Goal: Navigation & Orientation: Find specific page/section

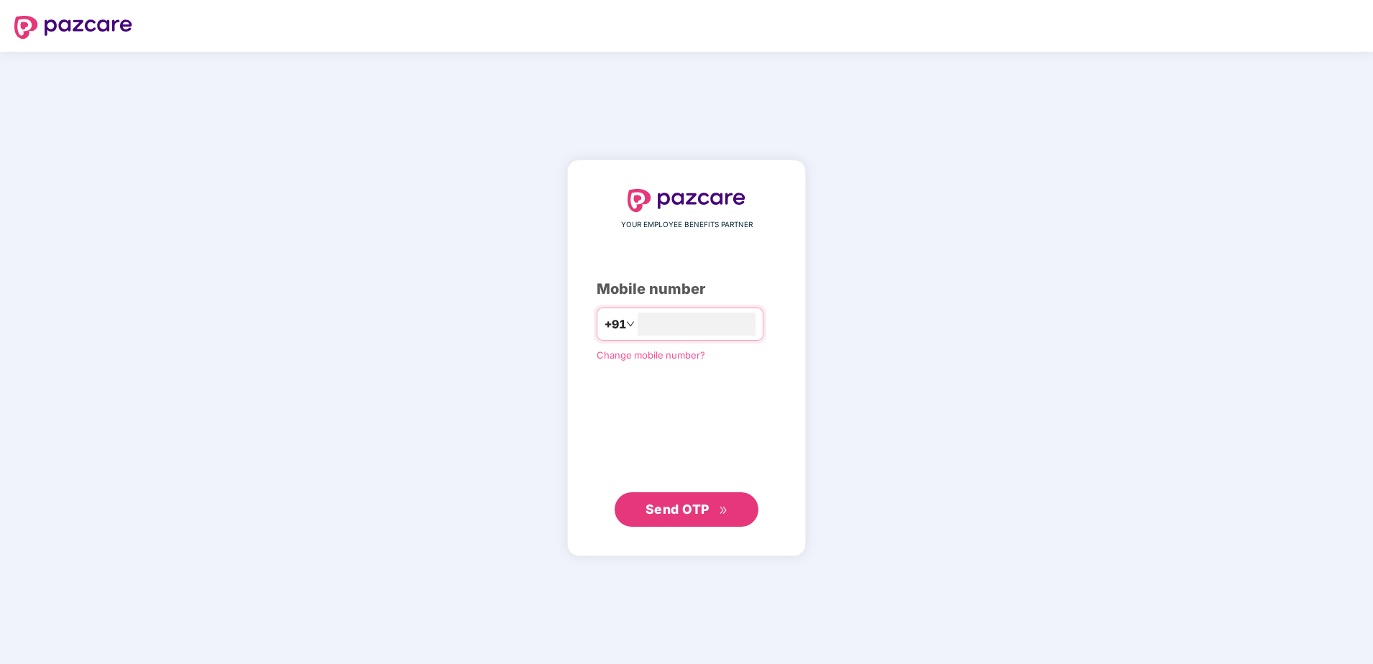
type input "**********"
click at [664, 513] on span "Send OTP" at bounding box center [678, 508] width 64 height 15
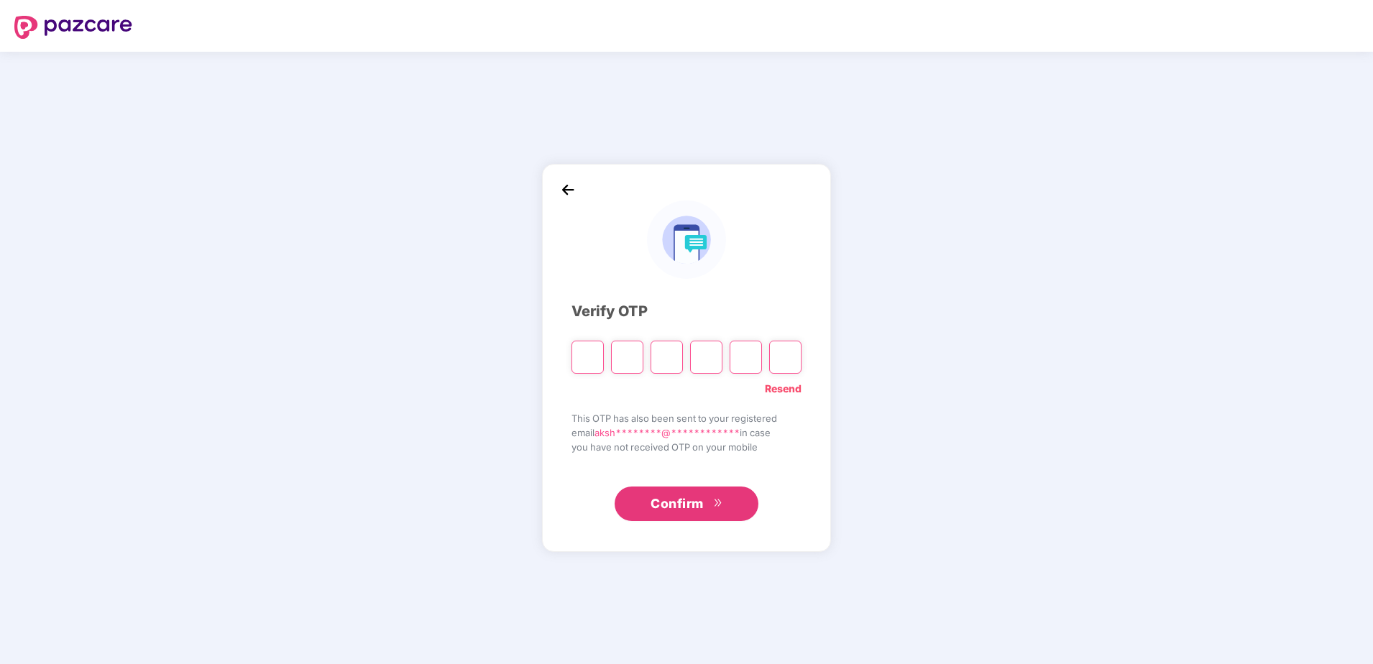
type input "*"
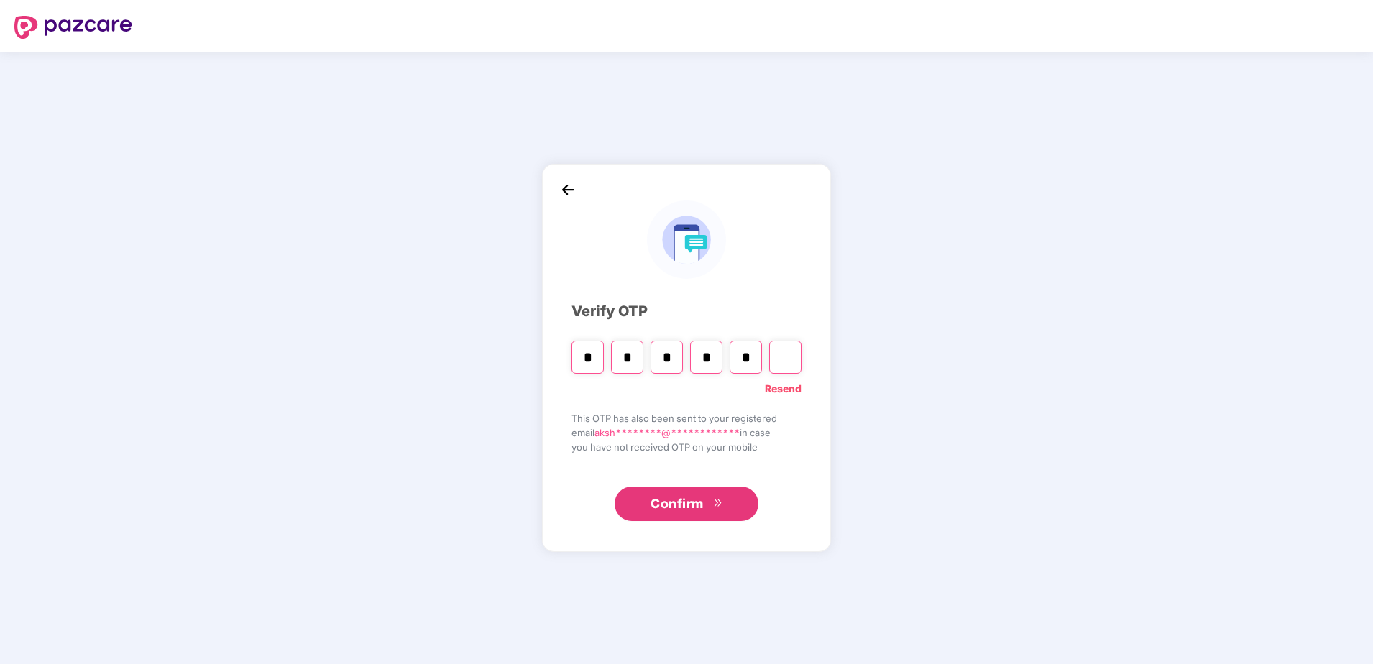
type input "*"
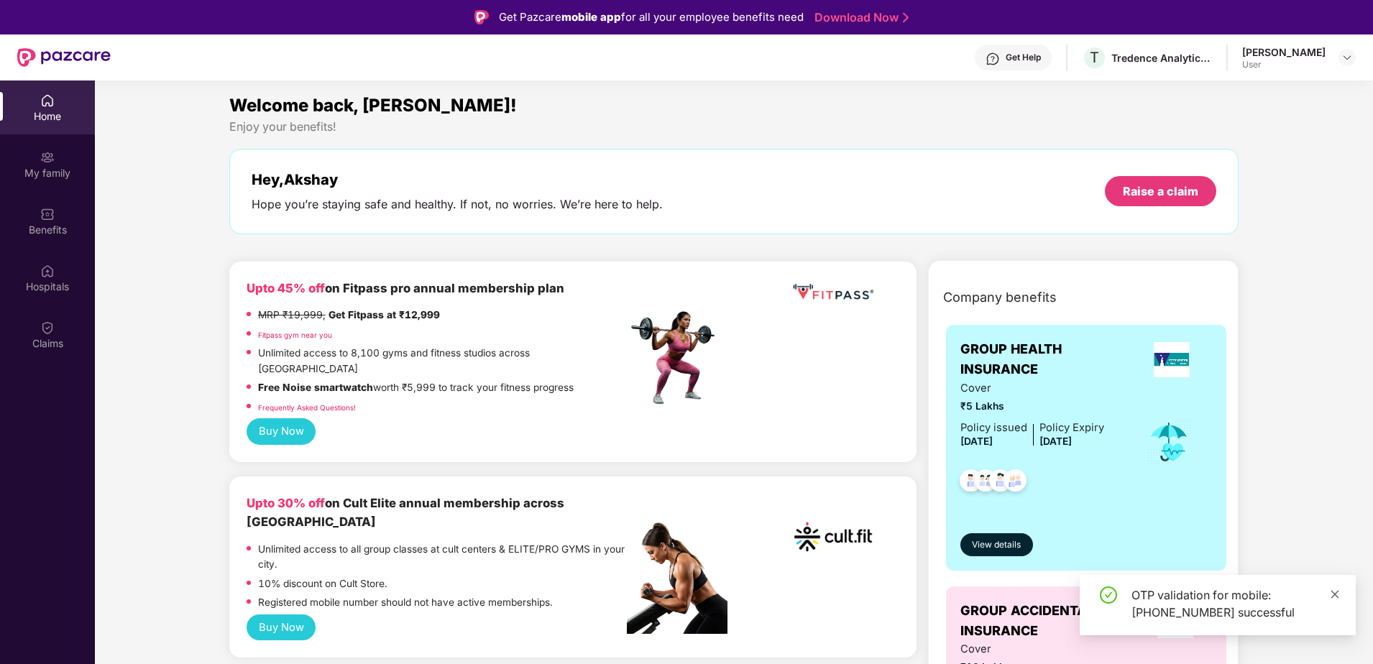
click at [1334, 595] on icon "close" at bounding box center [1335, 595] width 10 height 10
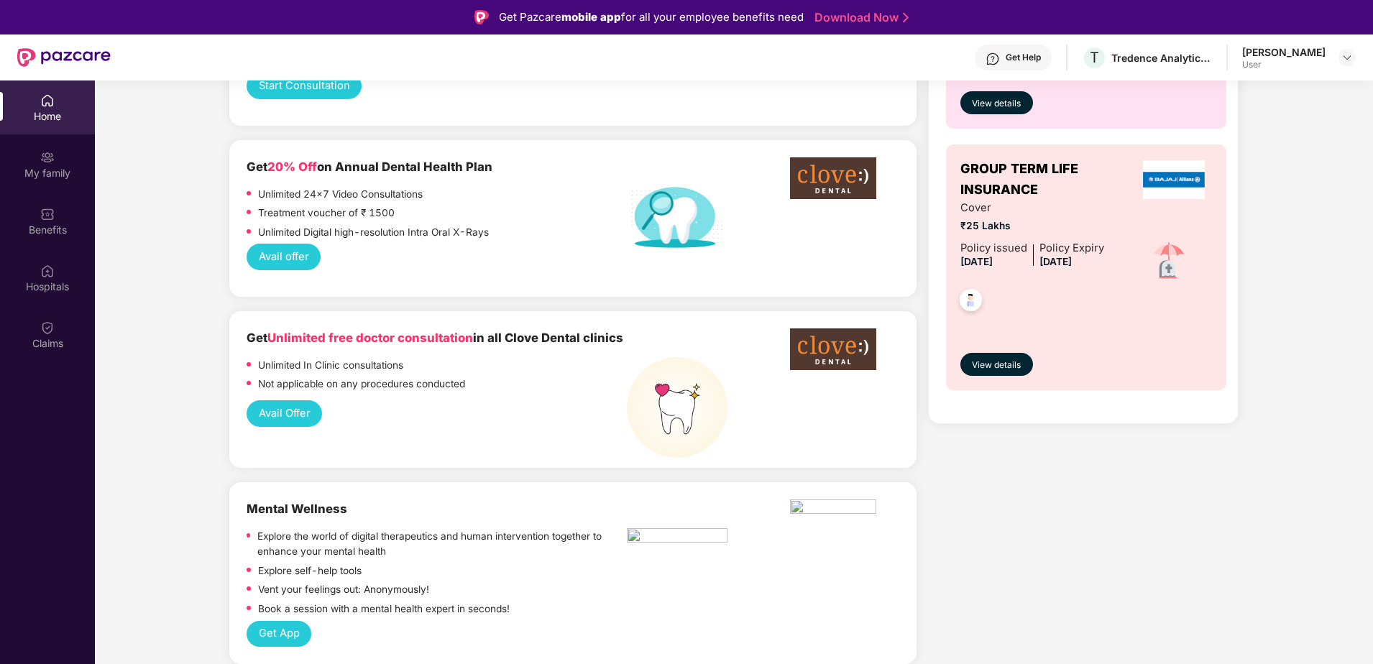
scroll to position [791, 0]
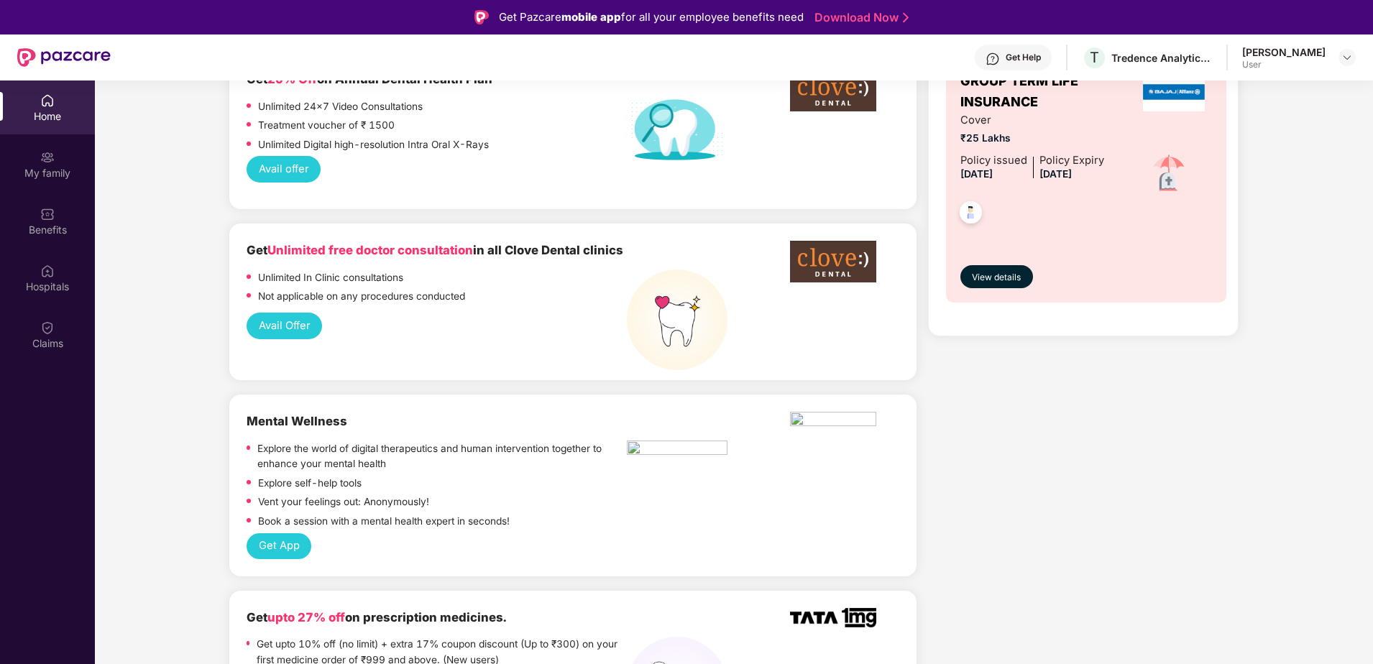
click at [273, 313] on button "Avail Offer" at bounding box center [284, 326] width 75 height 27
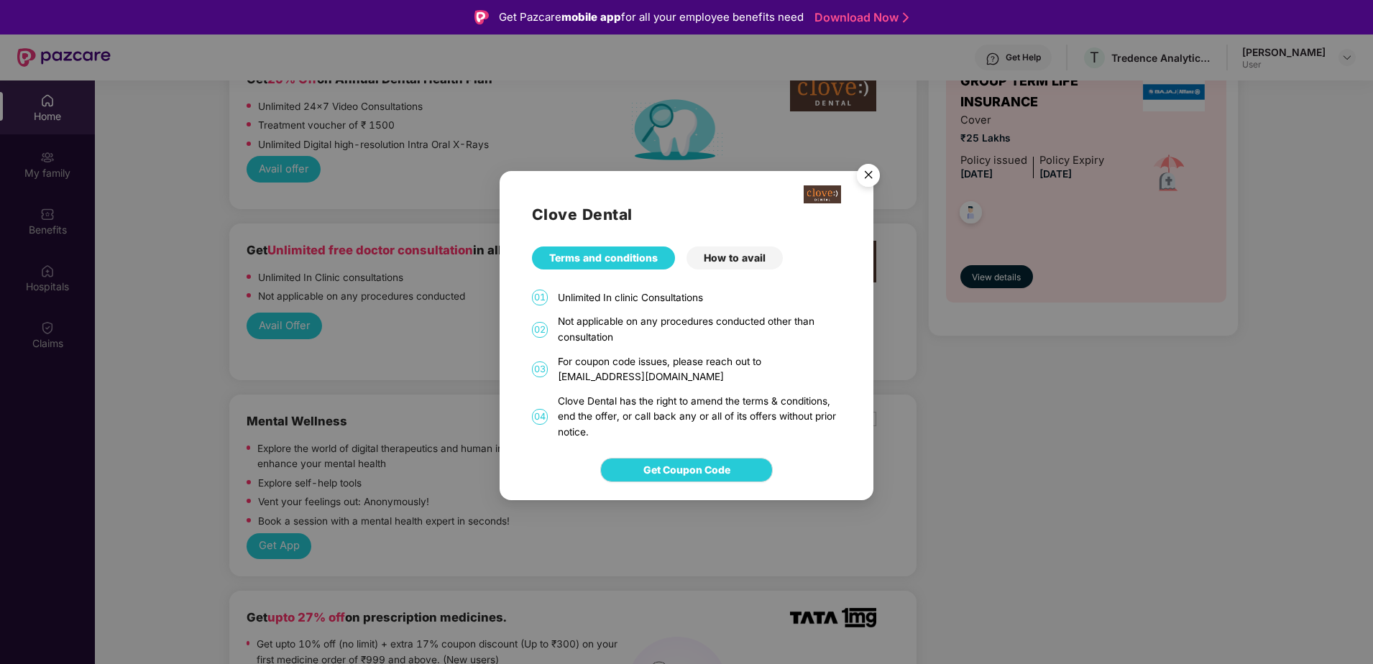
click at [872, 177] on img "Close" at bounding box center [868, 177] width 40 height 40
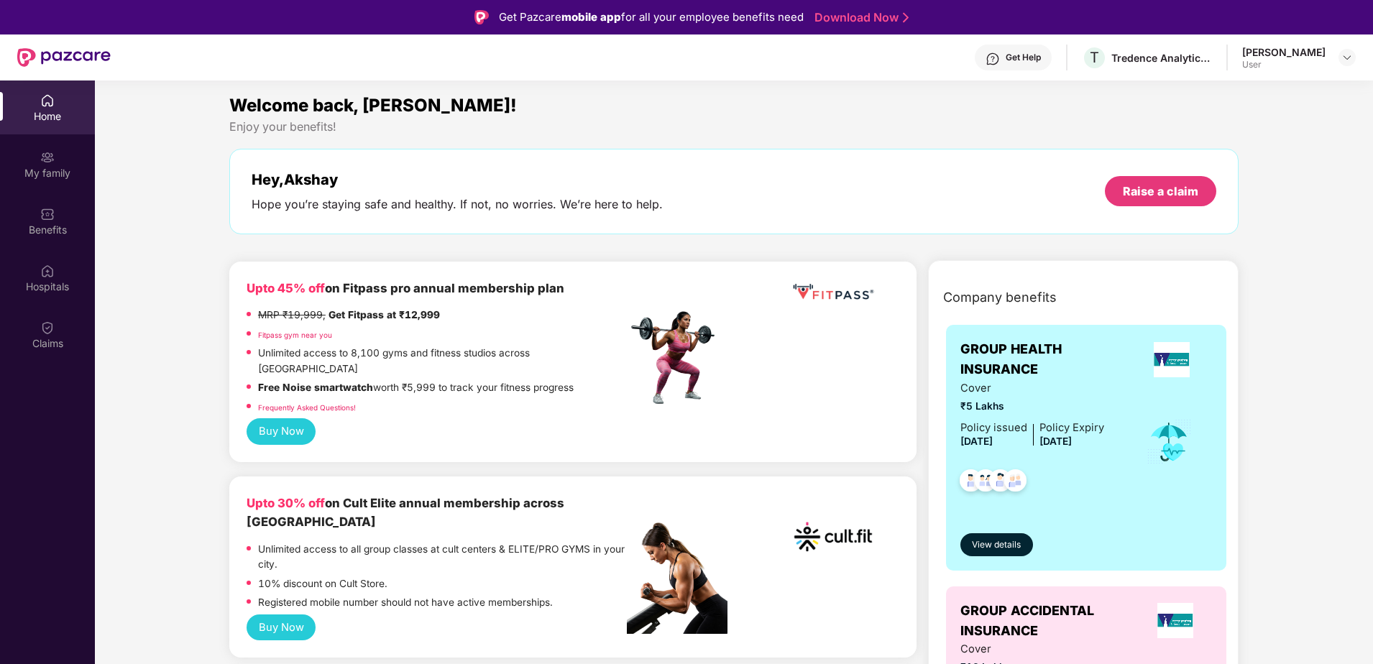
scroll to position [0, 0]
click at [1345, 55] on img at bounding box center [1348, 58] width 12 height 12
click at [899, 111] on div "Welcome back, [PERSON_NAME]!" at bounding box center [733, 105] width 1009 height 27
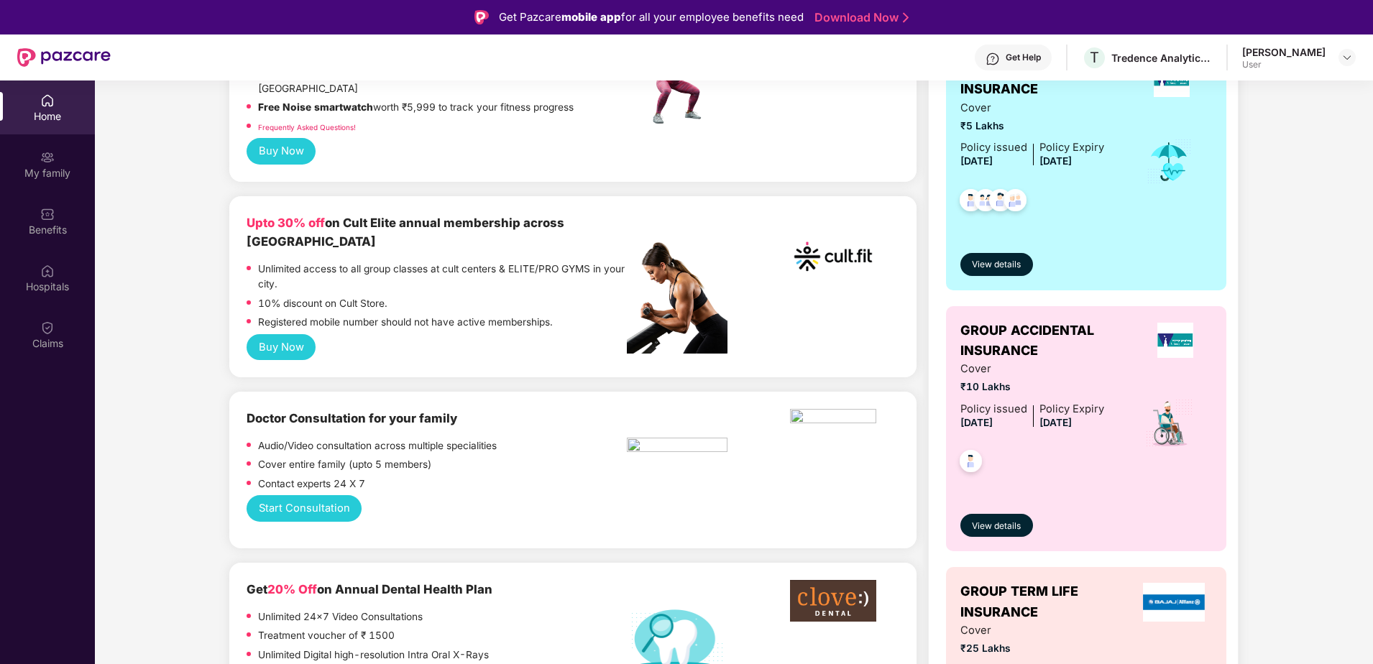
scroll to position [359, 0]
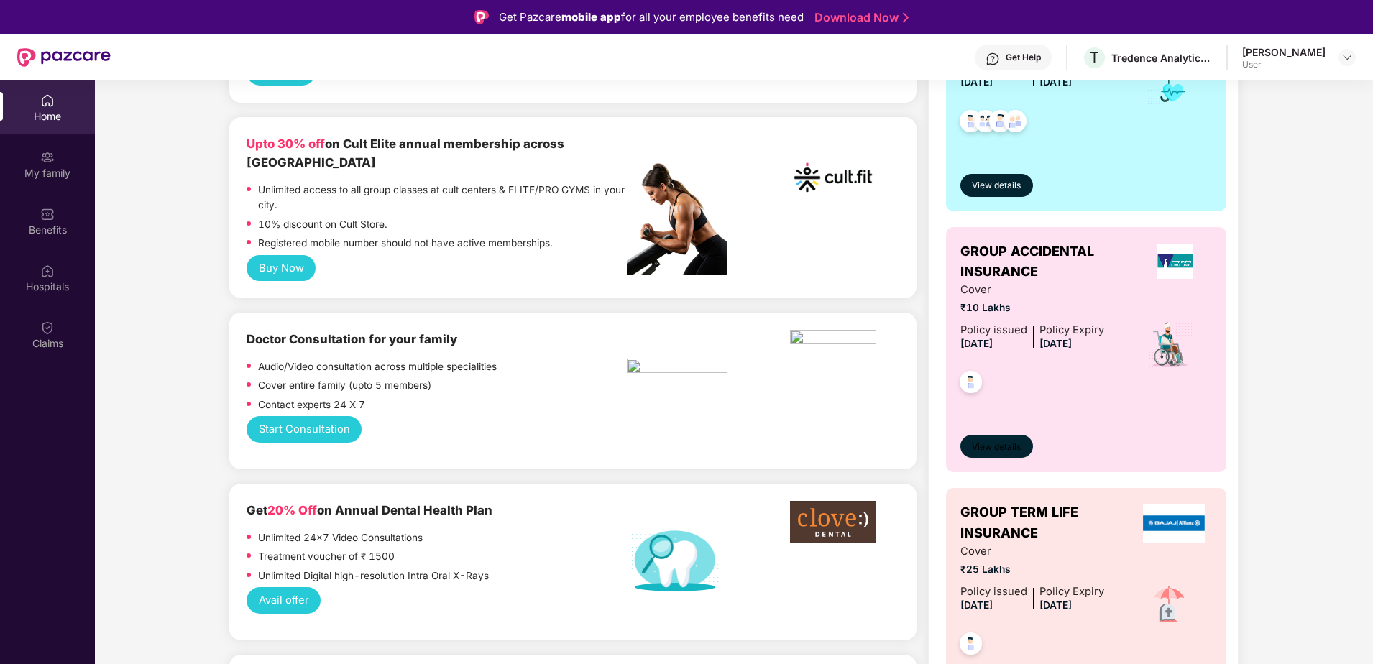
click at [990, 445] on span "View details" at bounding box center [996, 448] width 49 height 14
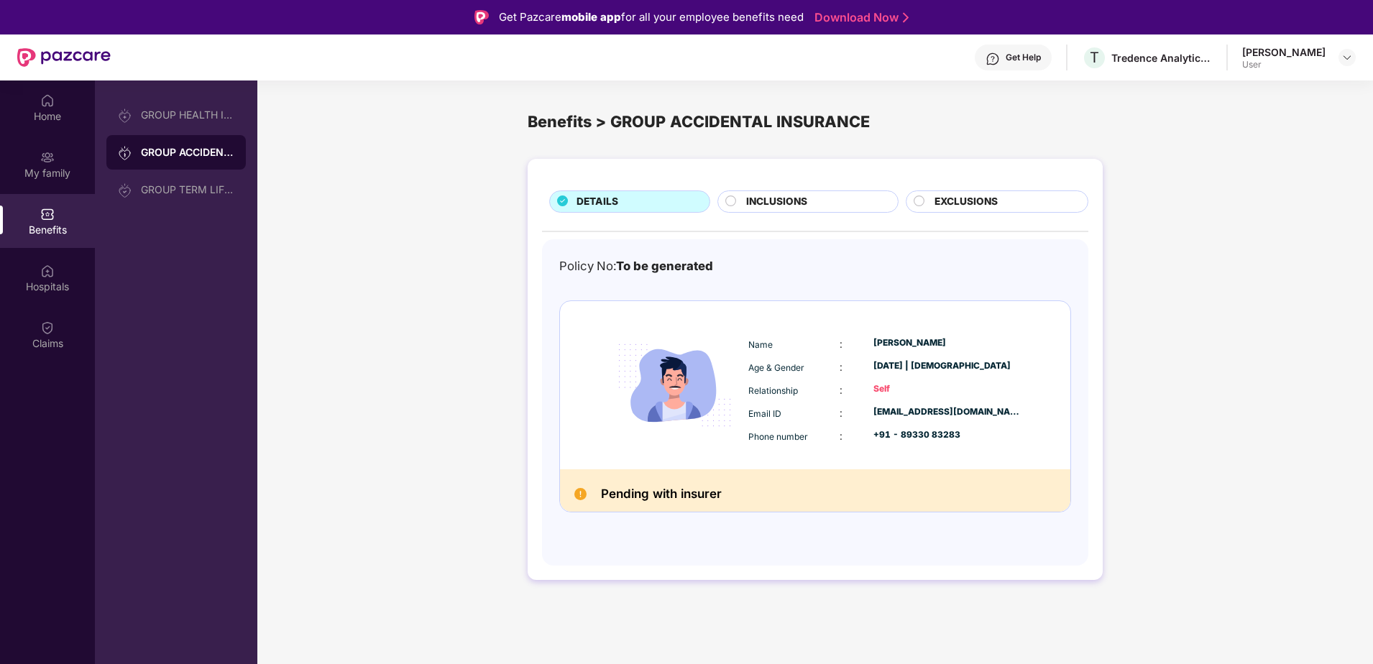
click at [795, 184] on div "DETAILS INCLUSIONS EXCLUSIONS Policy No: To be generated Name : Akshay Kumar Ag…" at bounding box center [815, 369] width 575 height 421
click at [794, 202] on span "INCLUSIONS" at bounding box center [776, 202] width 61 height 16
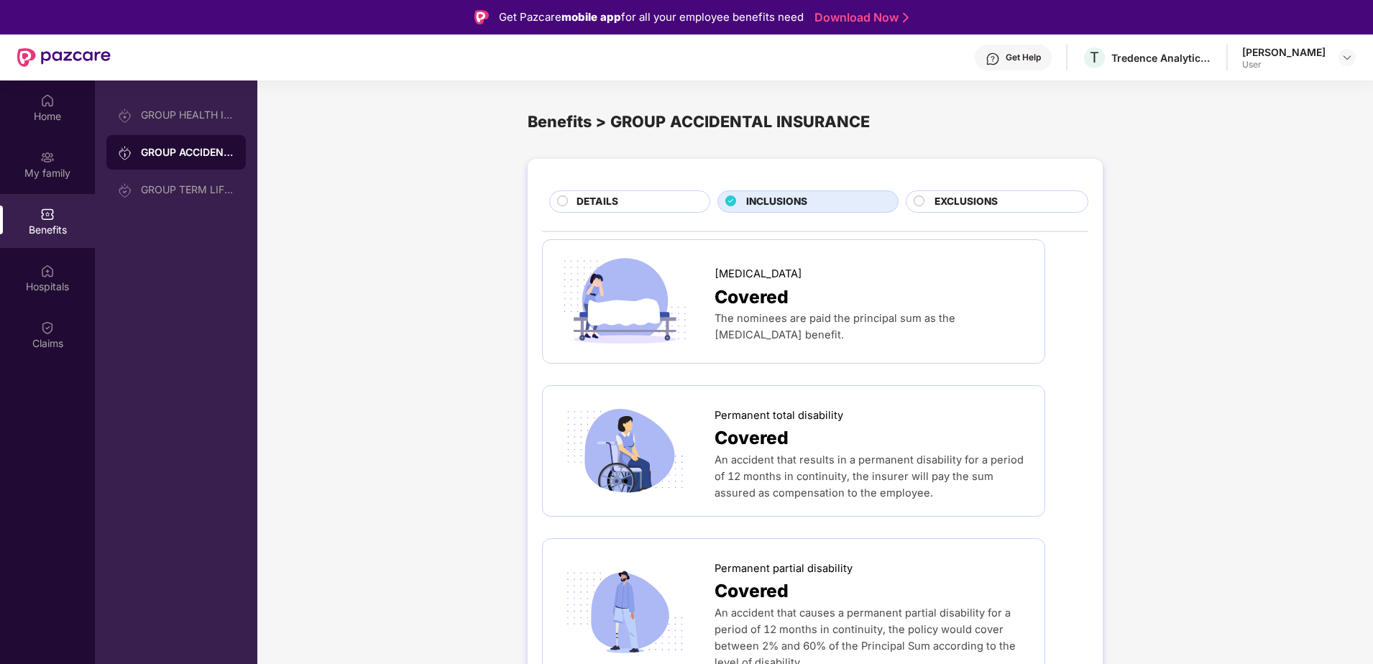
click at [955, 196] on span "EXCLUSIONS" at bounding box center [966, 202] width 63 height 16
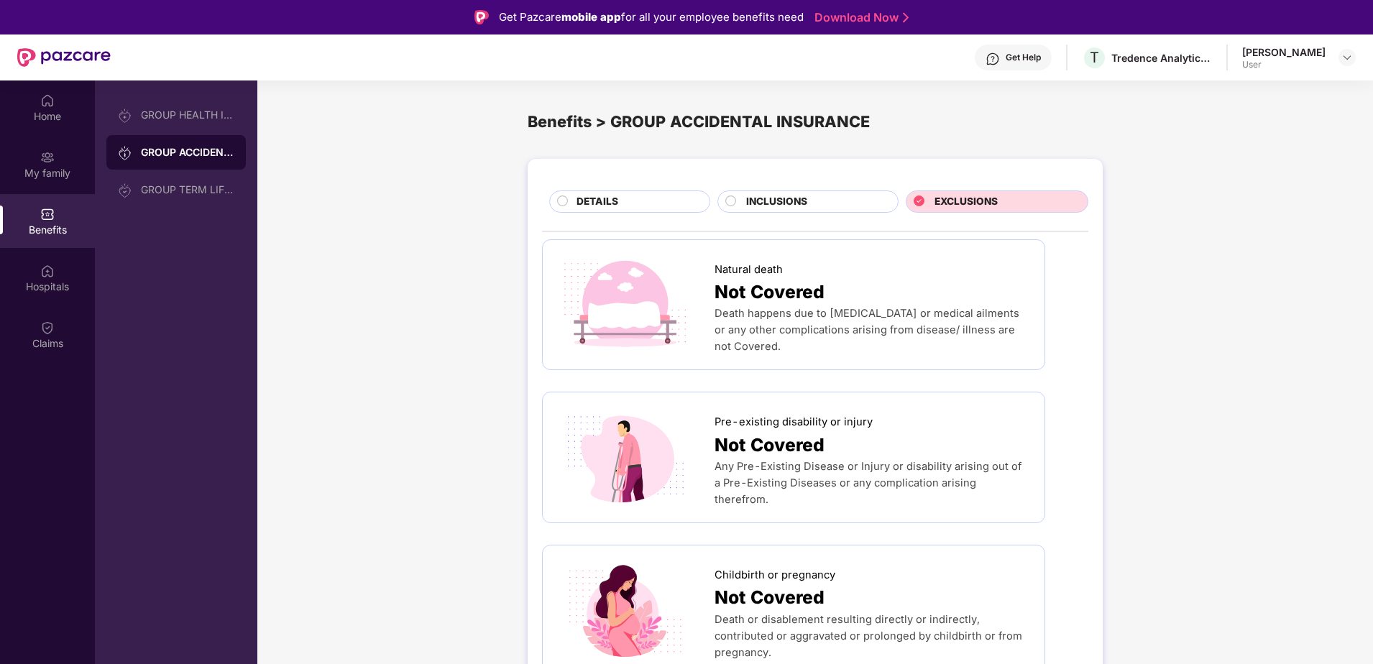
click at [595, 199] on span "DETAILS" at bounding box center [598, 202] width 42 height 16
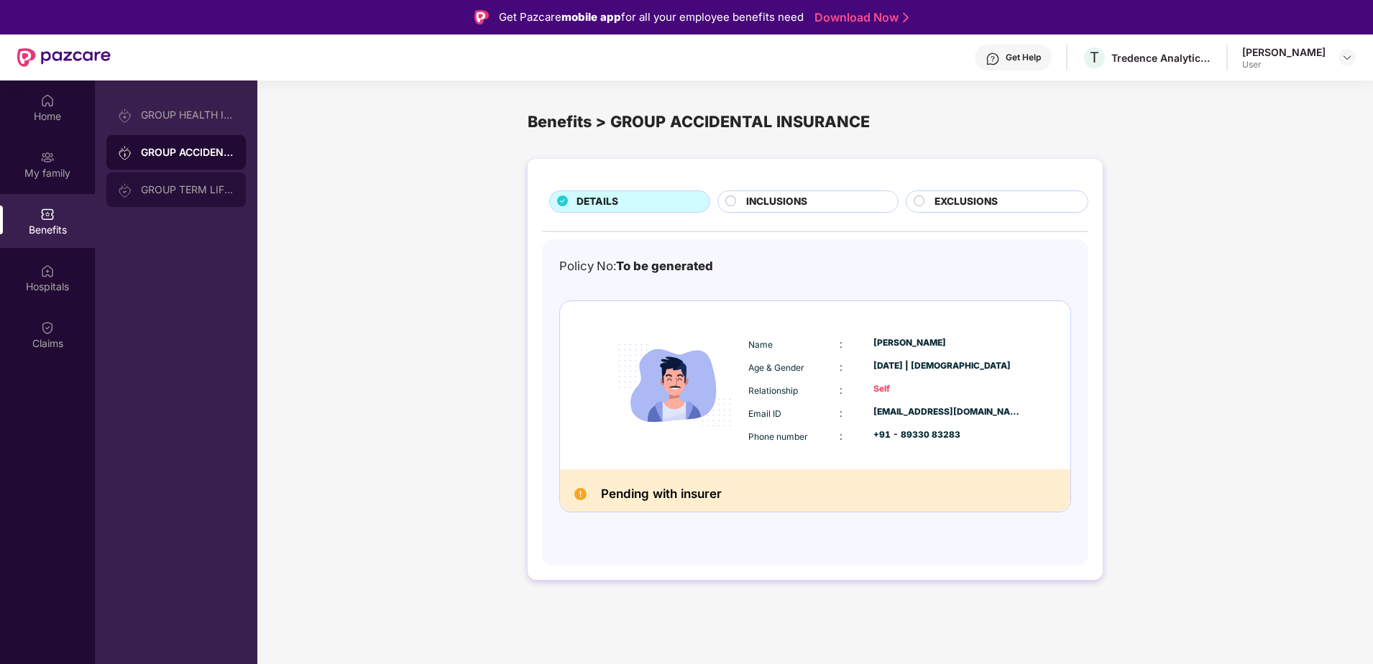
click at [118, 195] on img at bounding box center [125, 190] width 14 height 14
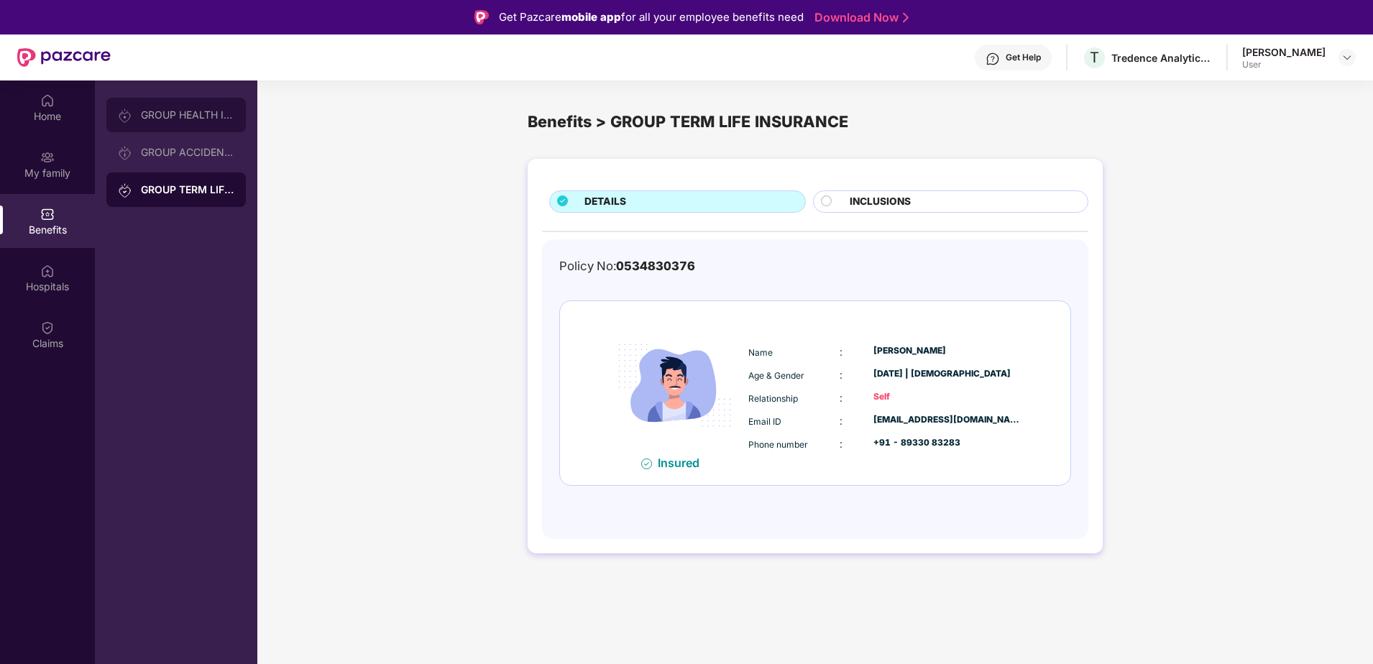
click at [168, 118] on div "GROUP HEALTH INSURANCE" at bounding box center [187, 115] width 93 height 12
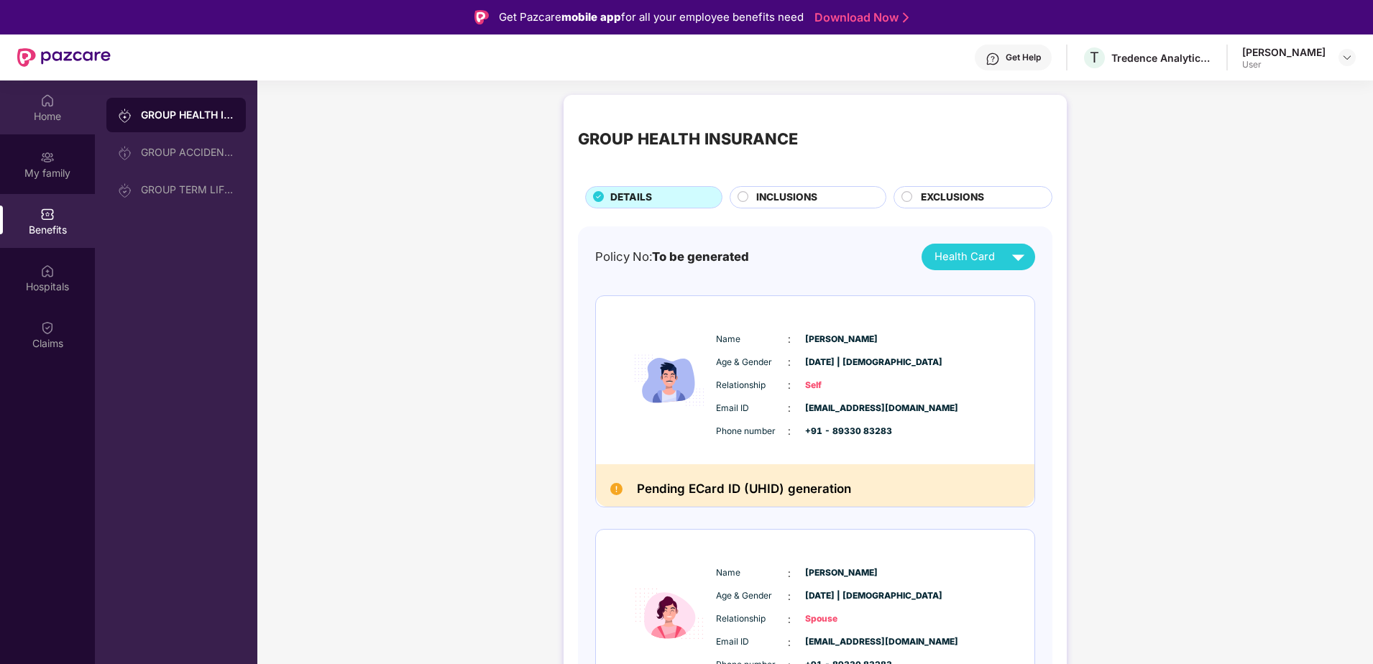
click at [47, 110] on div "Home" at bounding box center [47, 116] width 95 height 14
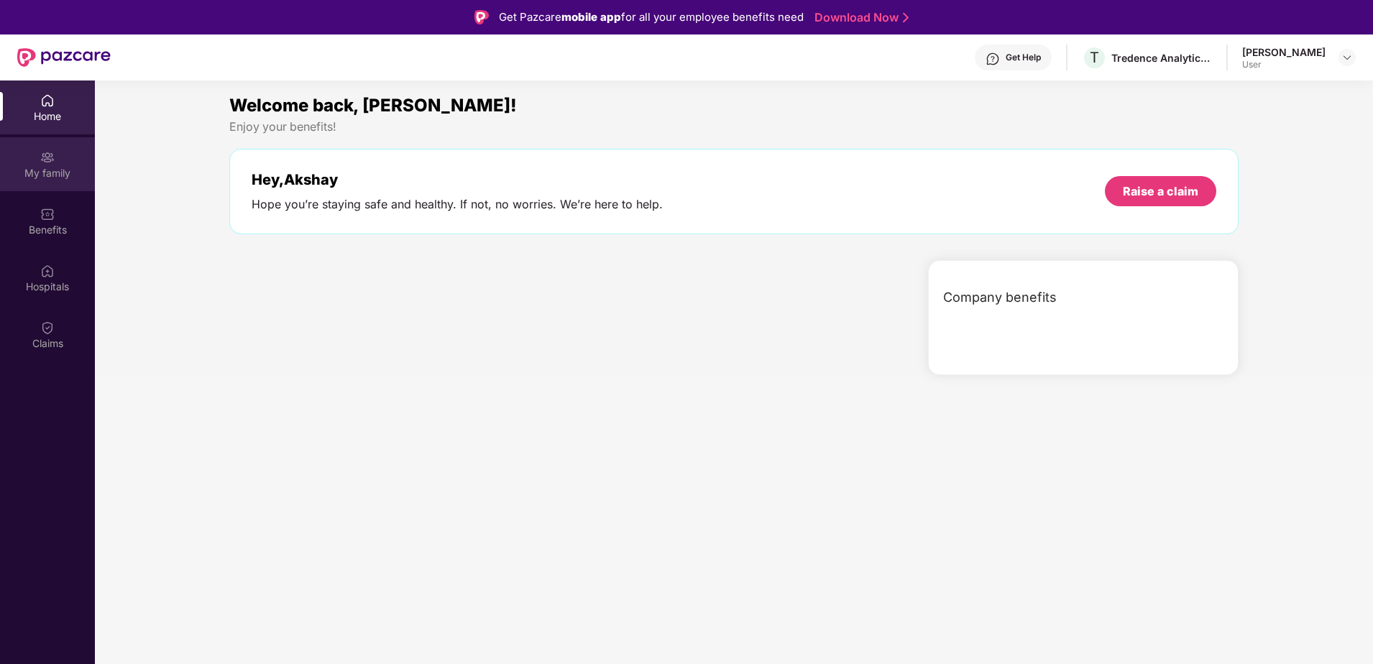
click at [54, 170] on div "My family" at bounding box center [47, 173] width 95 height 14
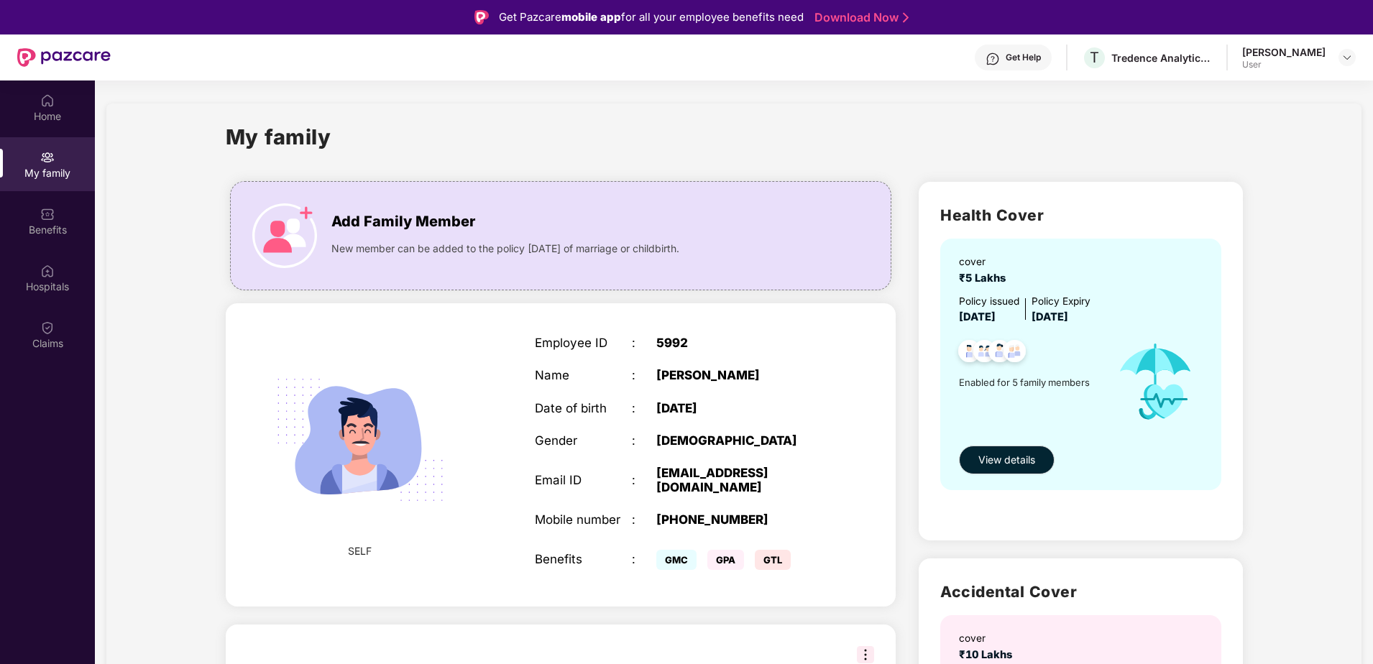
click at [993, 57] on div "Get Help" at bounding box center [1013, 58] width 77 height 26
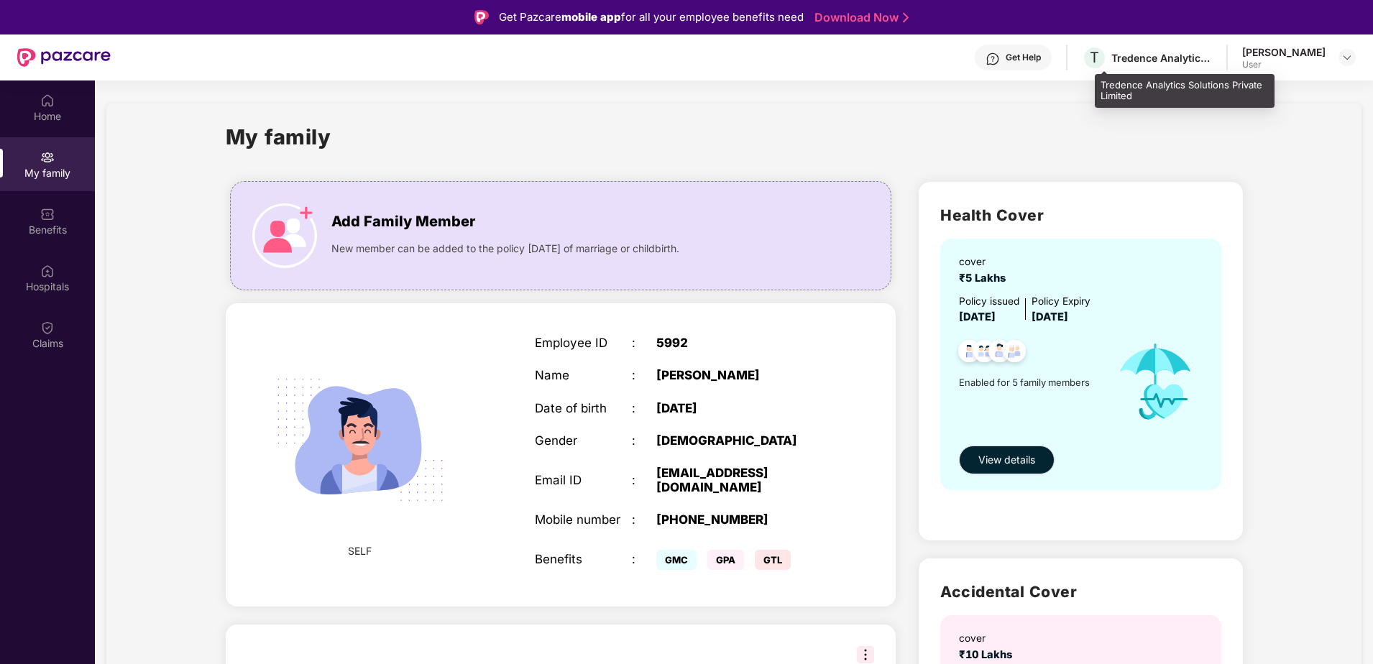
click at [1154, 54] on div "Tredence Analytics Solutions Private Limited" at bounding box center [1161, 58] width 101 height 14
drag, startPoint x: 1154, startPoint y: 54, endPoint x: 1316, endPoint y: 76, distance: 164.0
click at [1316, 76] on div "Get Help T Tredence Analytics Solutions Private Limited Akshay Kumar User" at bounding box center [733, 58] width 1245 height 46
click at [1342, 57] on img at bounding box center [1348, 58] width 12 height 12
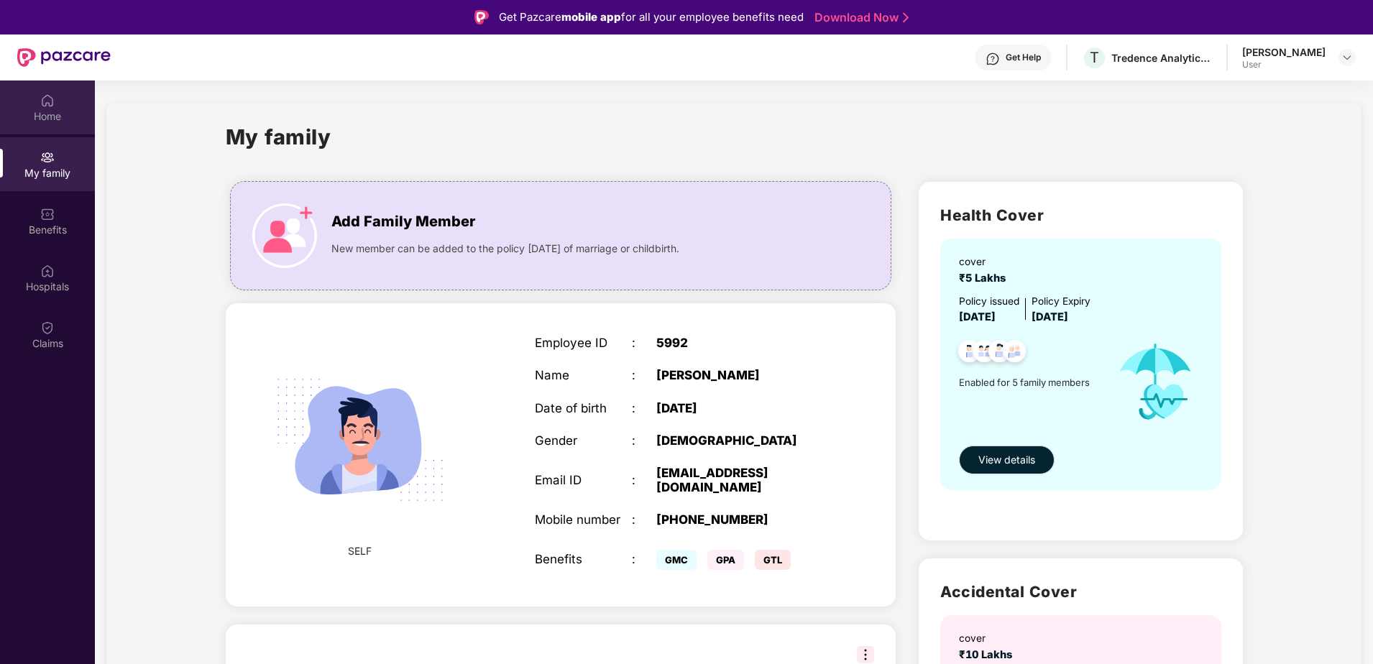
click at [53, 111] on div "Home" at bounding box center [47, 116] width 95 height 14
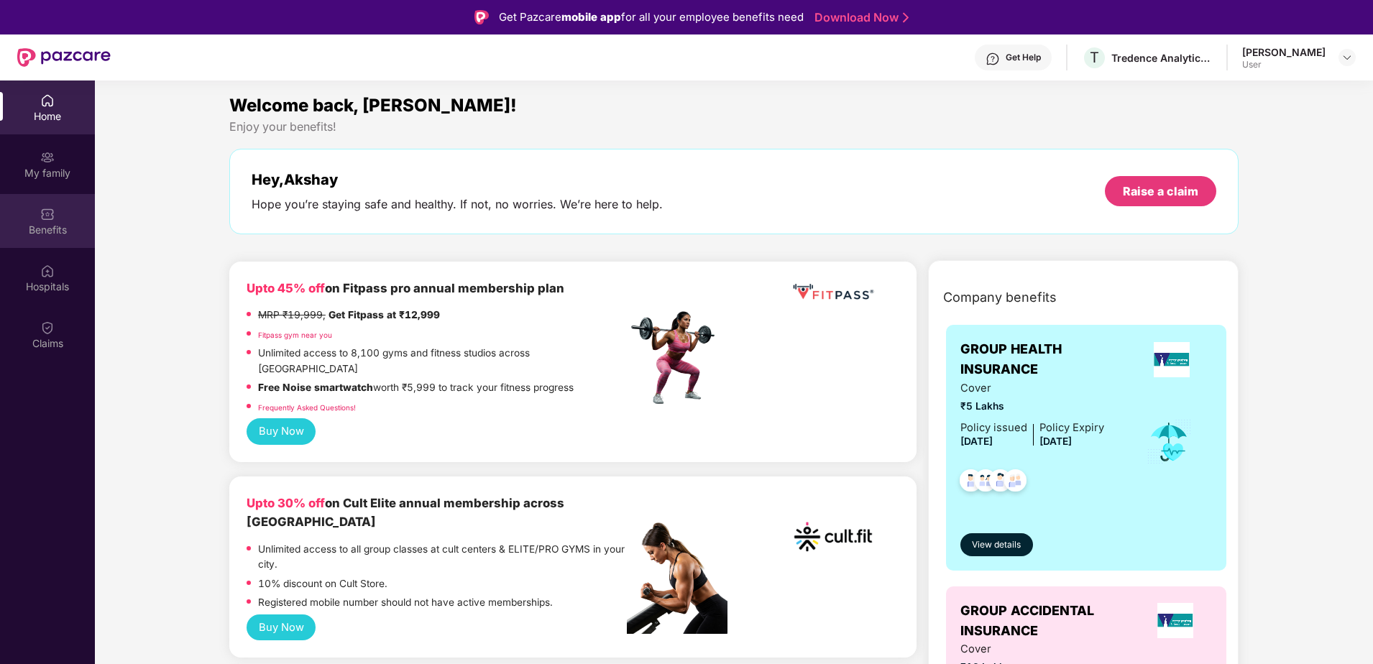
click at [42, 231] on div "Benefits" at bounding box center [47, 230] width 95 height 14
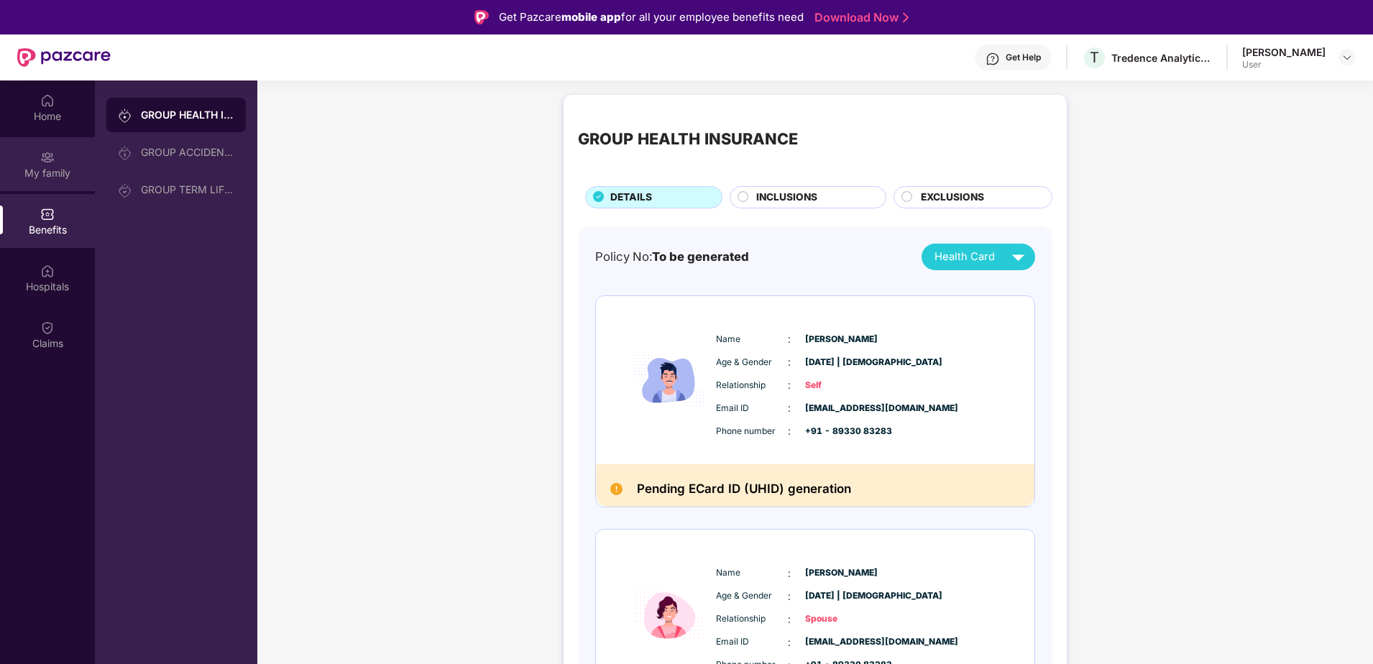
click at [62, 173] on div "My family" at bounding box center [47, 173] width 95 height 14
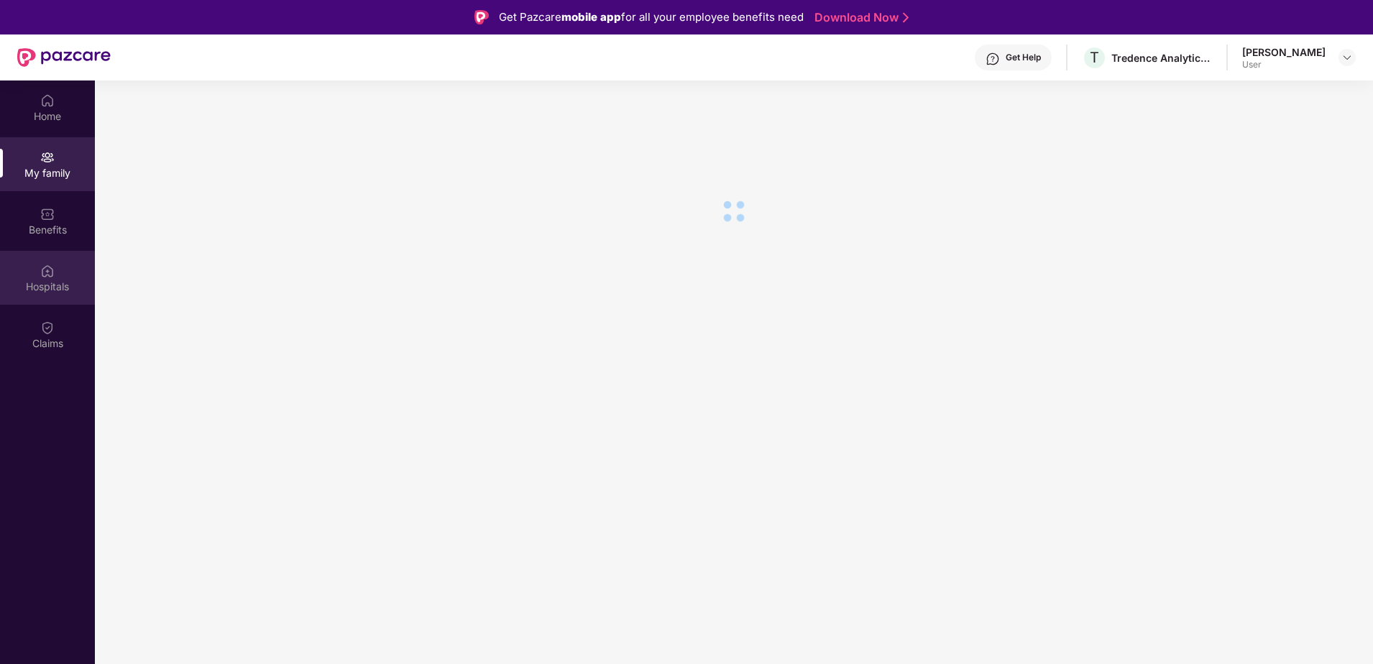
click at [65, 281] on div "Hospitals" at bounding box center [47, 287] width 95 height 14
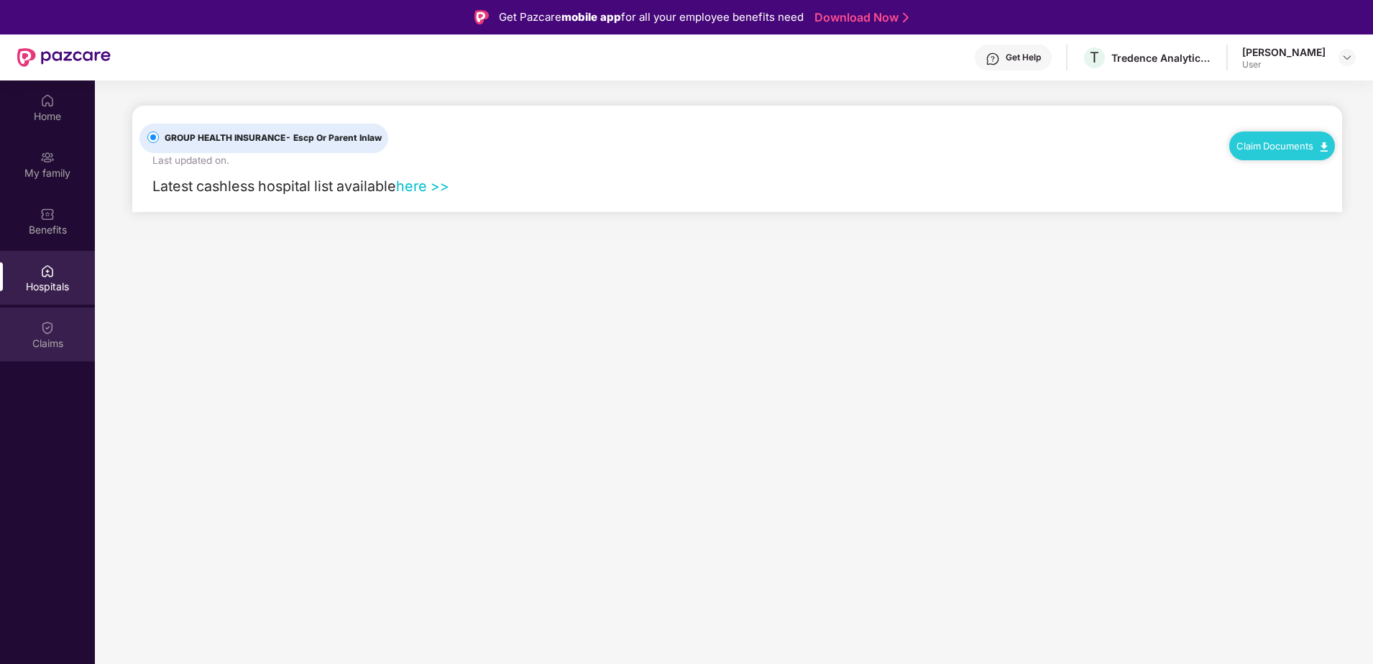
click at [35, 339] on div "Claims" at bounding box center [47, 343] width 95 height 14
